Goal: Register for event/course

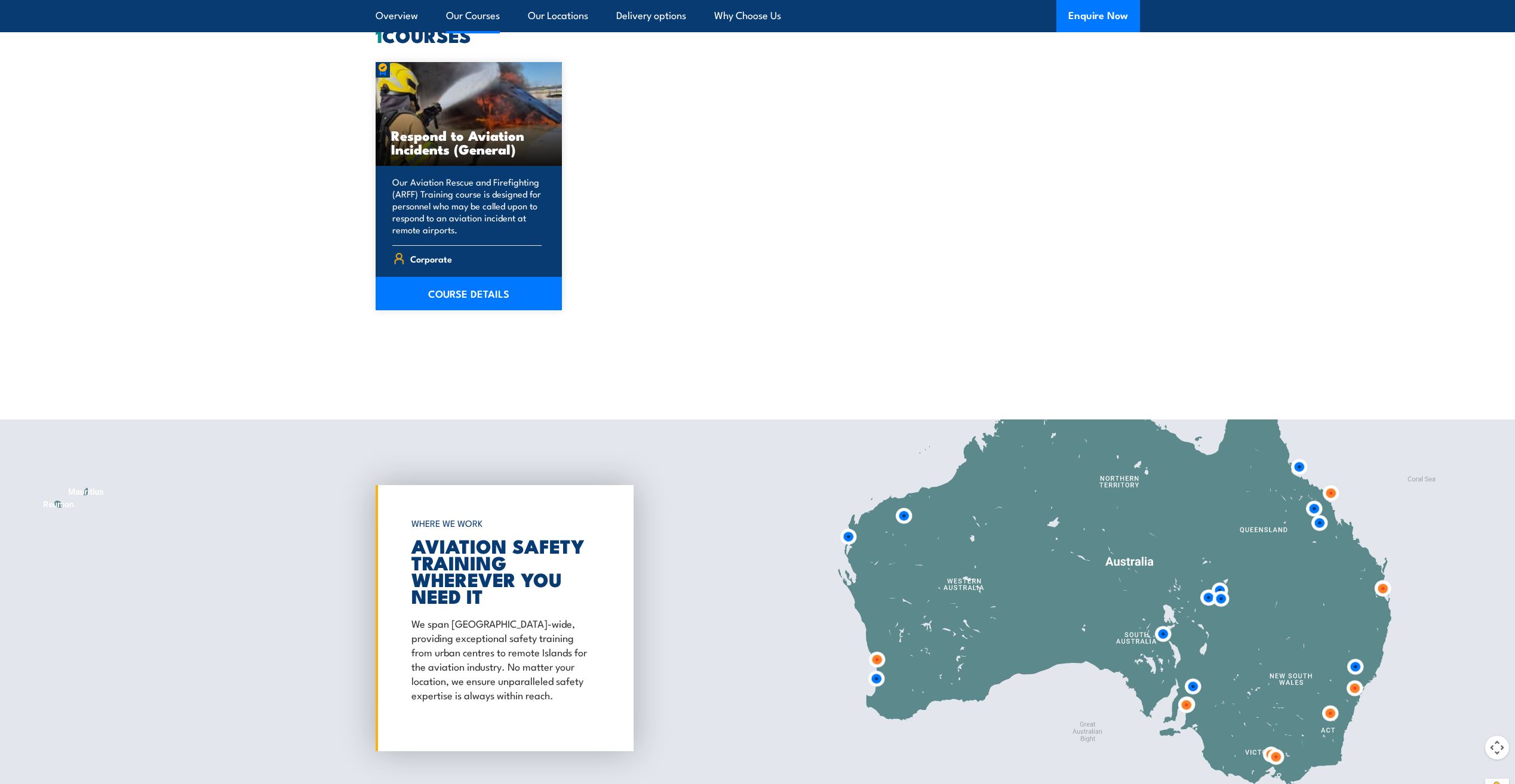
scroll to position [836, 0]
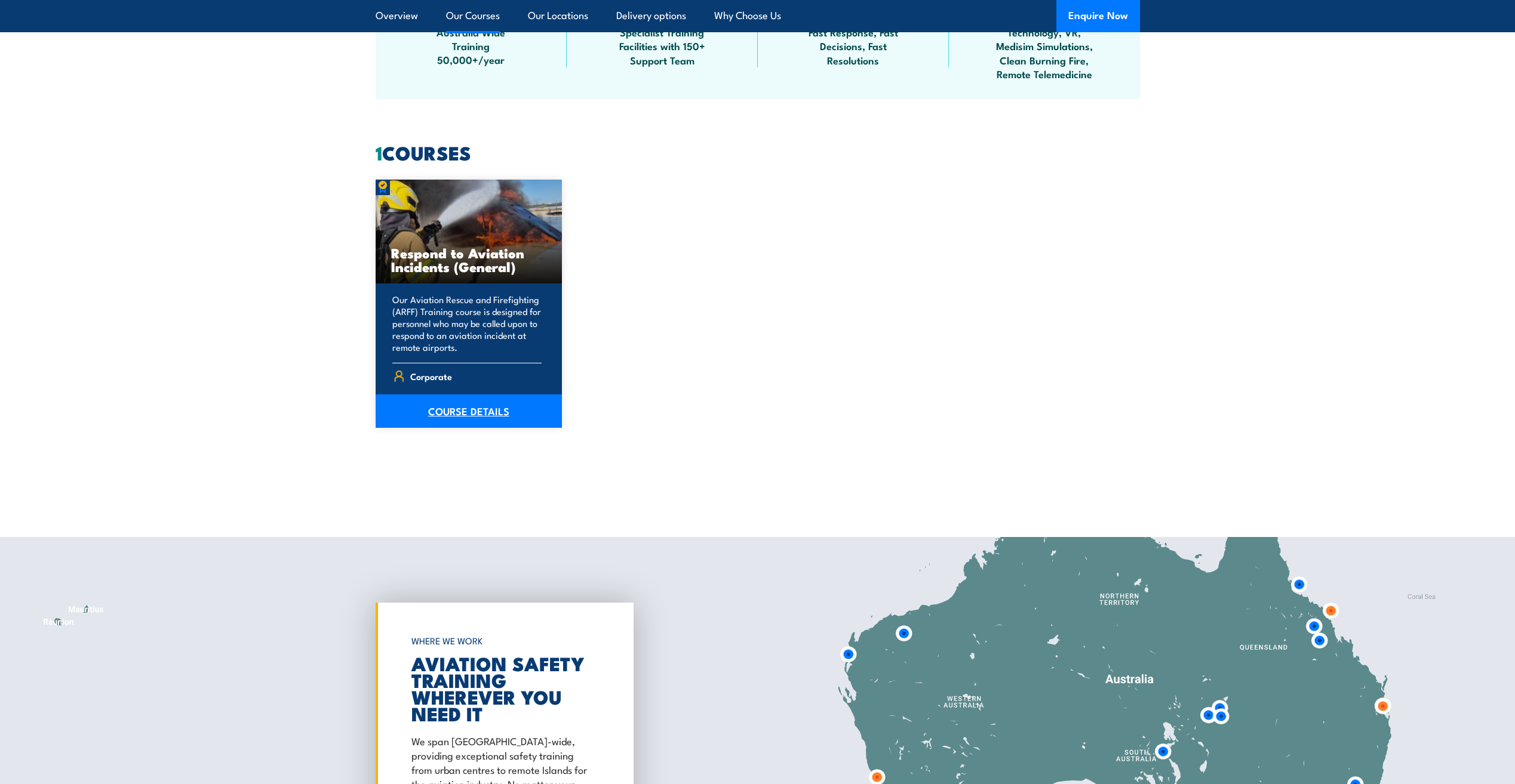
click at [445, 407] on link "COURSE DETAILS" at bounding box center [469, 411] width 187 height 33
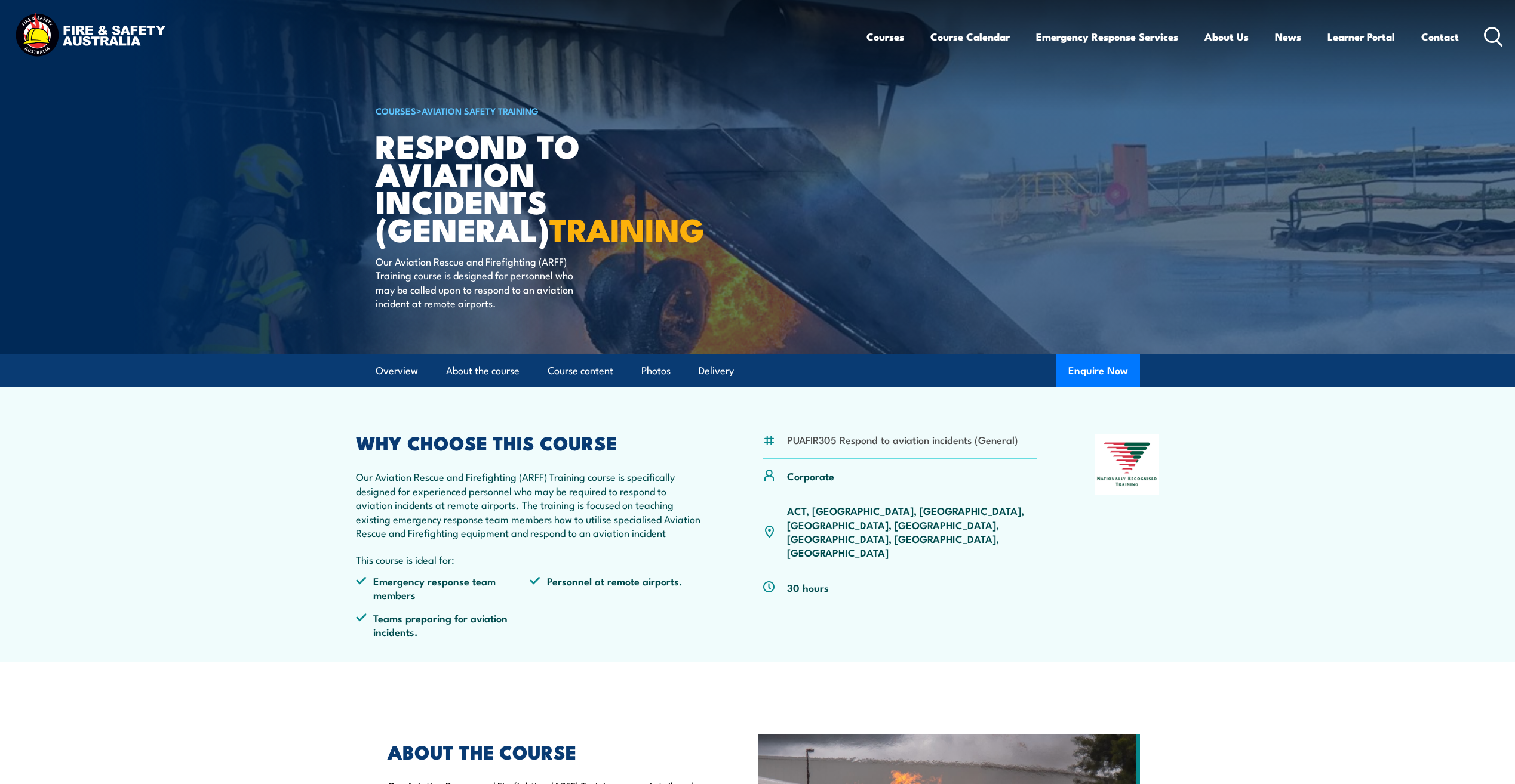
drag, startPoint x: 1507, startPoint y: 1, endPoint x: 918, endPoint y: 262, distance: 644.2
click at [918, 262] on article "COURSES > Aviation Safety Training Respond to Aviation Incidents (General) TRAI…" at bounding box center [757, 177] width 765 height 354
drag, startPoint x: 918, startPoint y: 262, endPoint x: 771, endPoint y: 223, distance: 152.1
click at [771, 223] on article "COURSES > Aviation Safety Training Respond to Aviation Incidents (General) TRAI…" at bounding box center [757, 177] width 765 height 354
drag, startPoint x: 1256, startPoint y: 0, endPoint x: 1344, endPoint y: 111, distance: 141.7
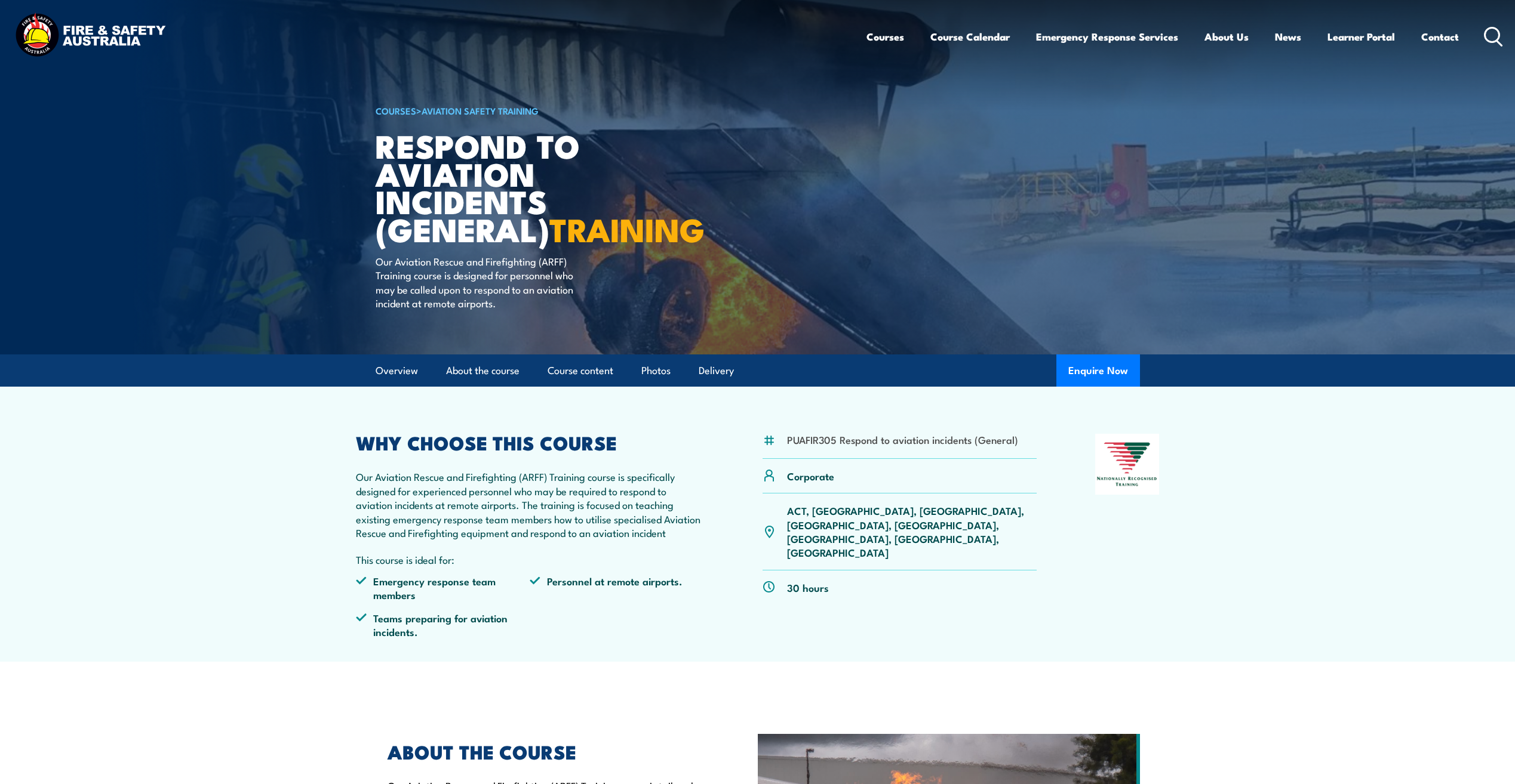
click at [1344, 111] on img at bounding box center [757, 177] width 1515 height 354
